Goal: Find specific page/section: Find specific page/section

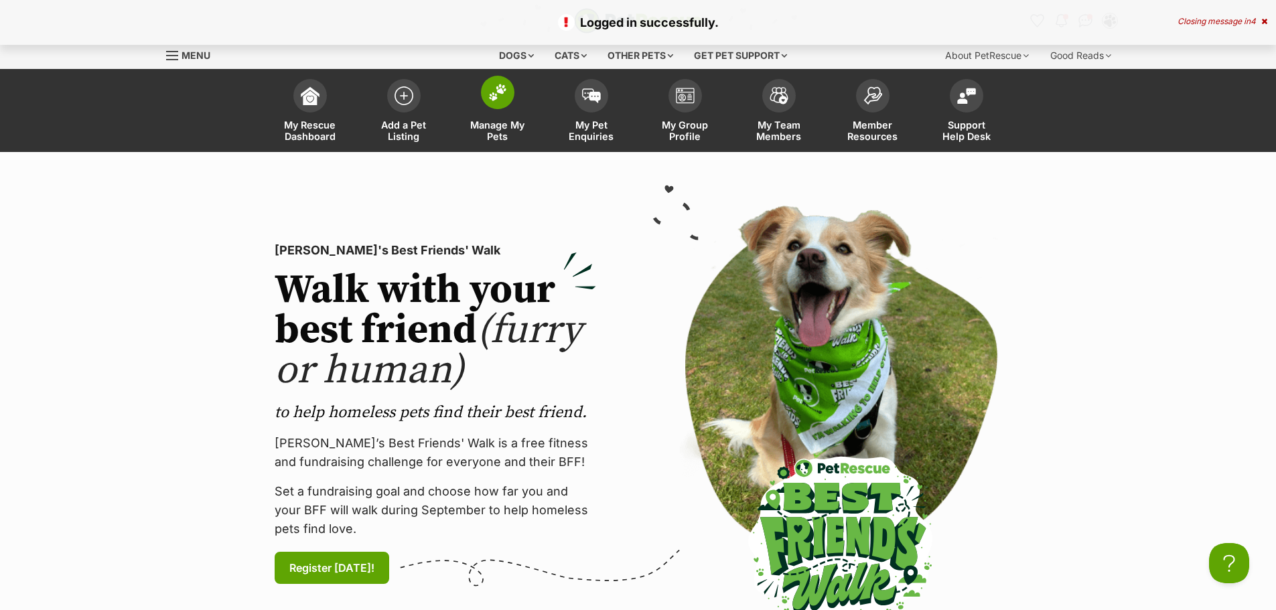
click at [506, 92] on img at bounding box center [497, 92] width 19 height 17
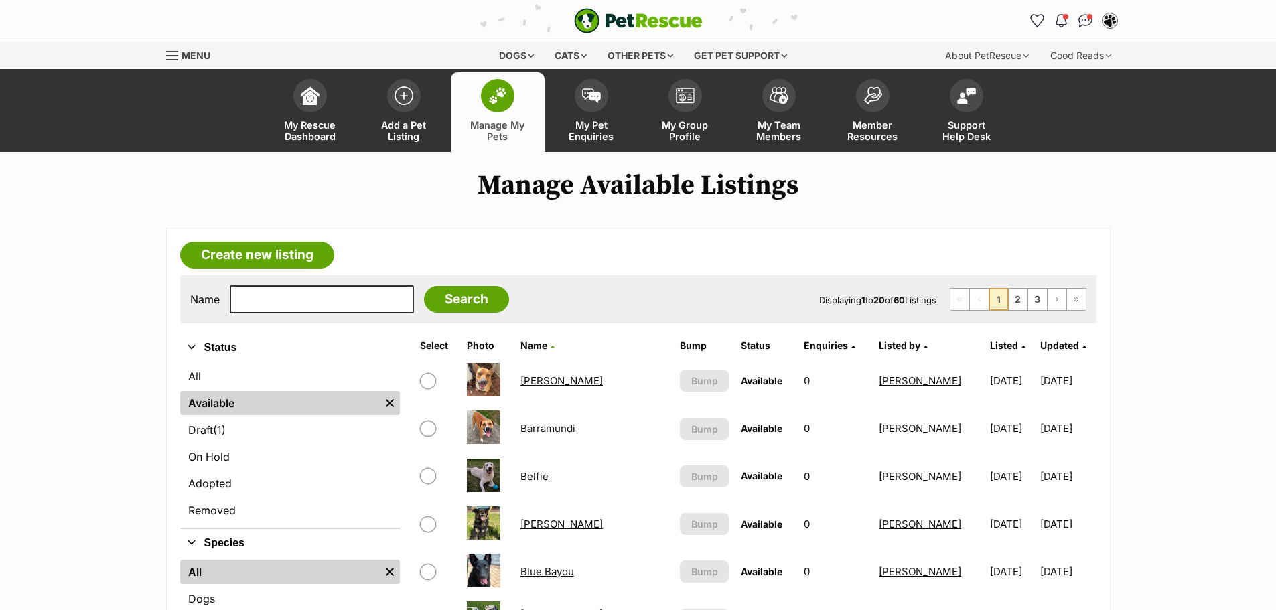
click at [341, 315] on div "Name Search Displaying 1 to 20 of 60 Listings First Page Previous Page 1 2 3 Ne…" at bounding box center [638, 299] width 916 height 48
click at [343, 307] on input "text" at bounding box center [322, 299] width 184 height 28
type input "jir"
click at [424, 286] on input "Search" at bounding box center [466, 299] width 85 height 27
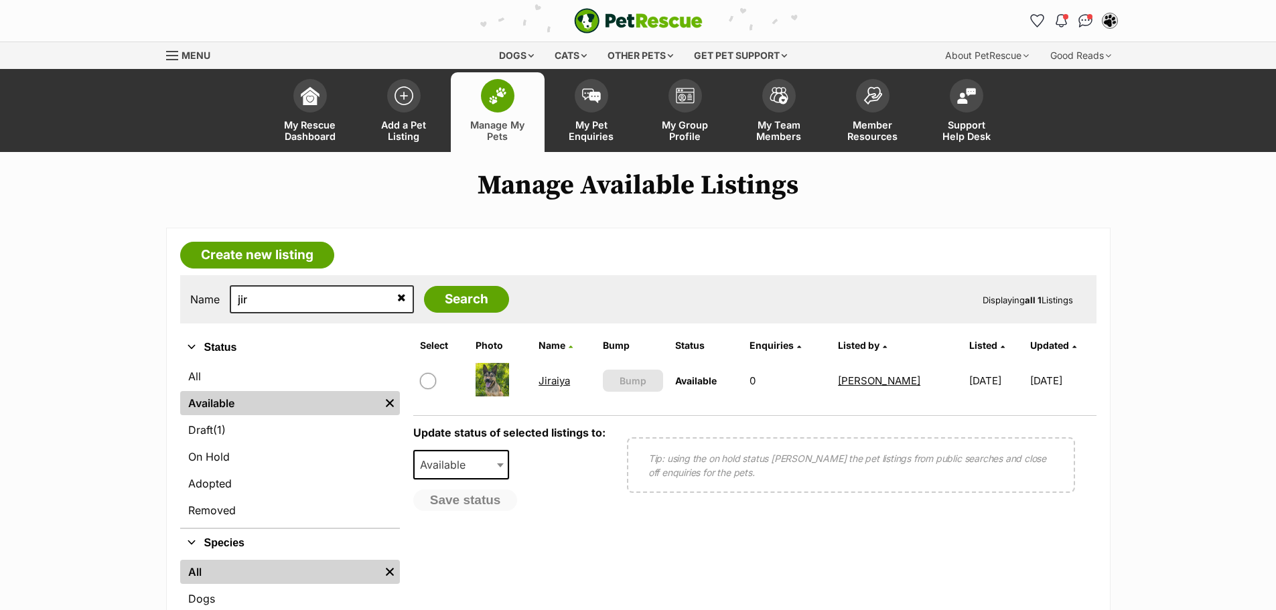
click at [561, 368] on td "Jiraiya" at bounding box center [564, 381] width 63 height 46
click at [553, 383] on link "Jiraiya" at bounding box center [554, 380] width 31 height 13
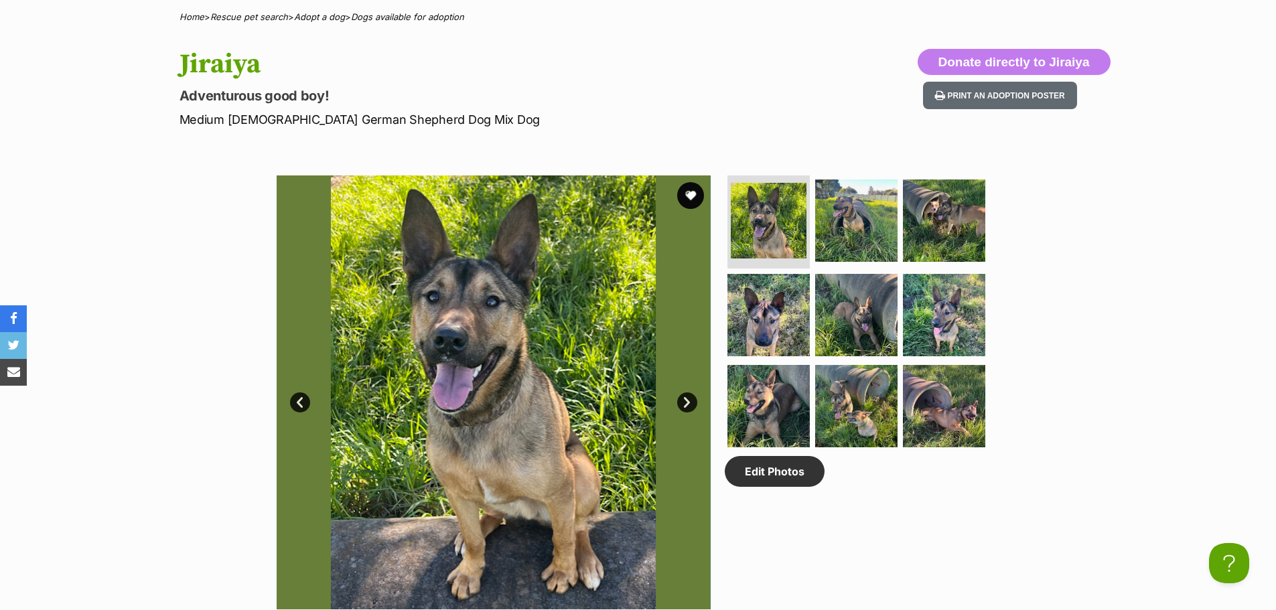
scroll to position [536, 0]
